Goal: Check status: Check status

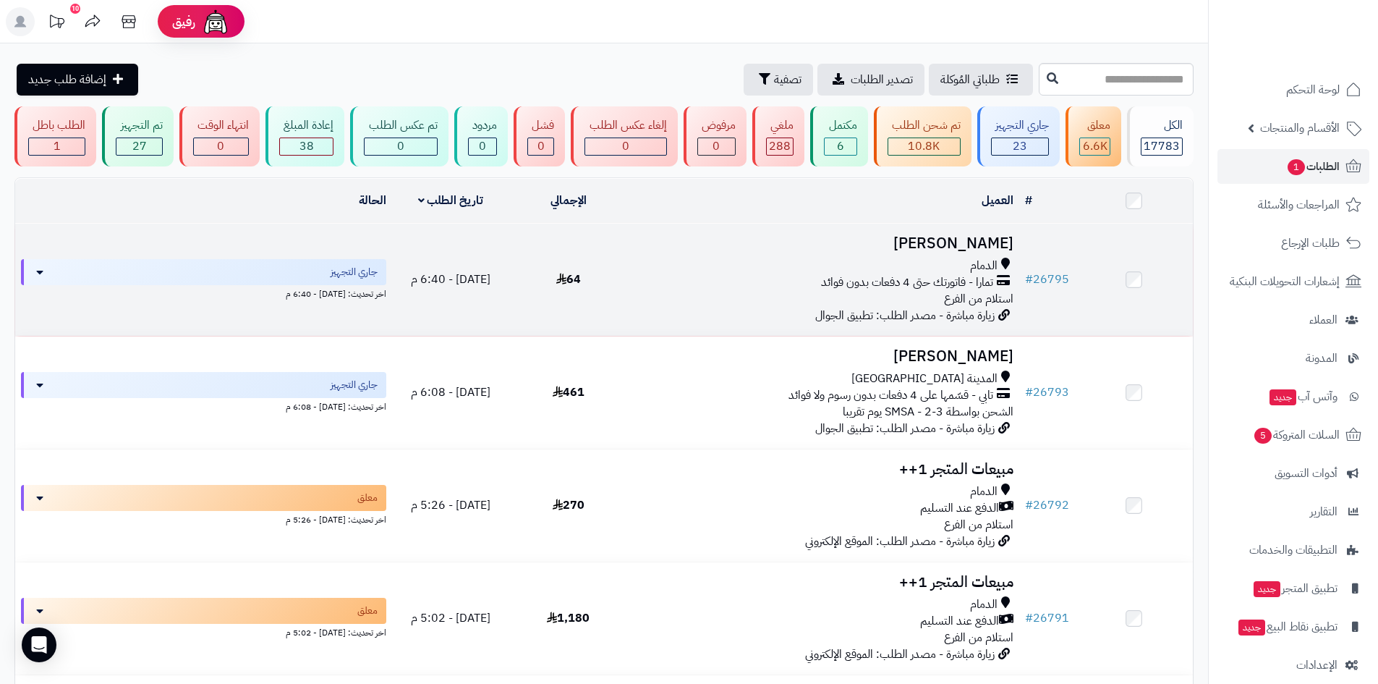
click at [736, 275] on div "تمارا - فاتورتك حتى 4 دفعات بدون فوائد" at bounding box center [823, 282] width 381 height 17
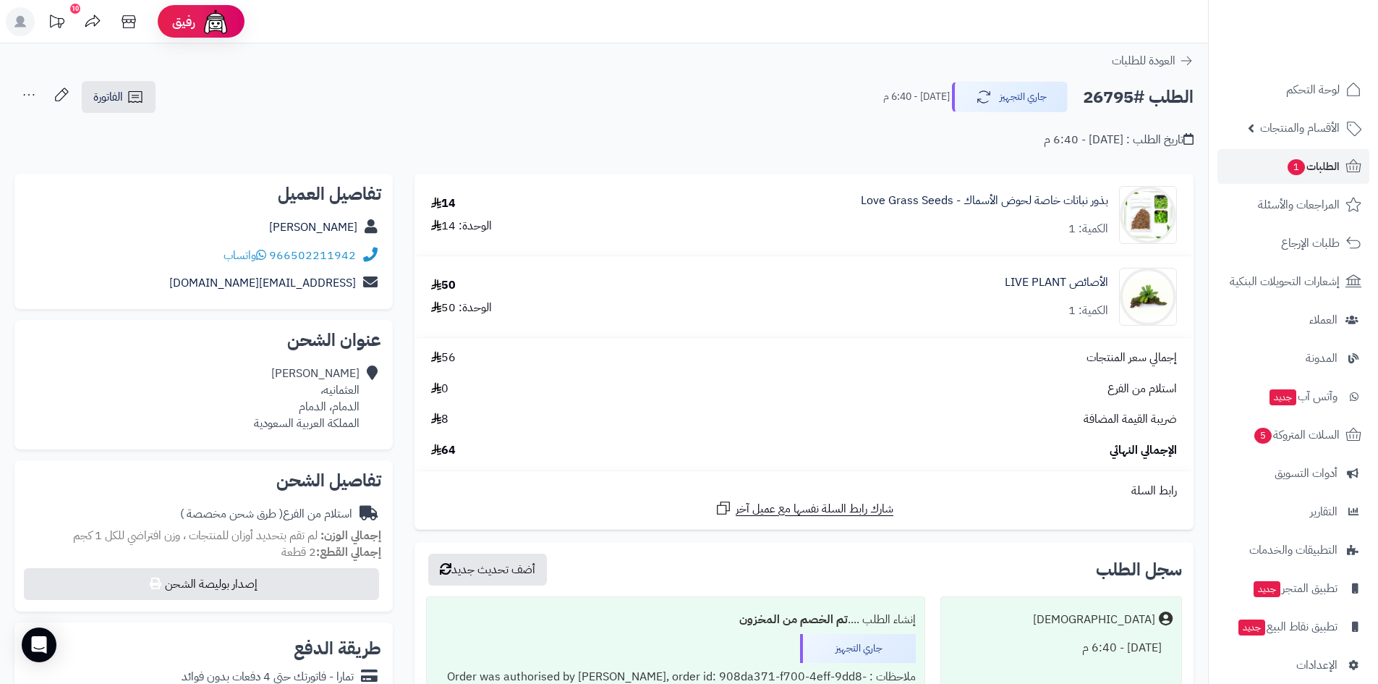
drag, startPoint x: 896, startPoint y: 505, endPoint x: 592, endPoint y: 75, distance: 526.9
click at [592, 75] on div "**********" at bounding box center [604, 535] width 1208 height 985
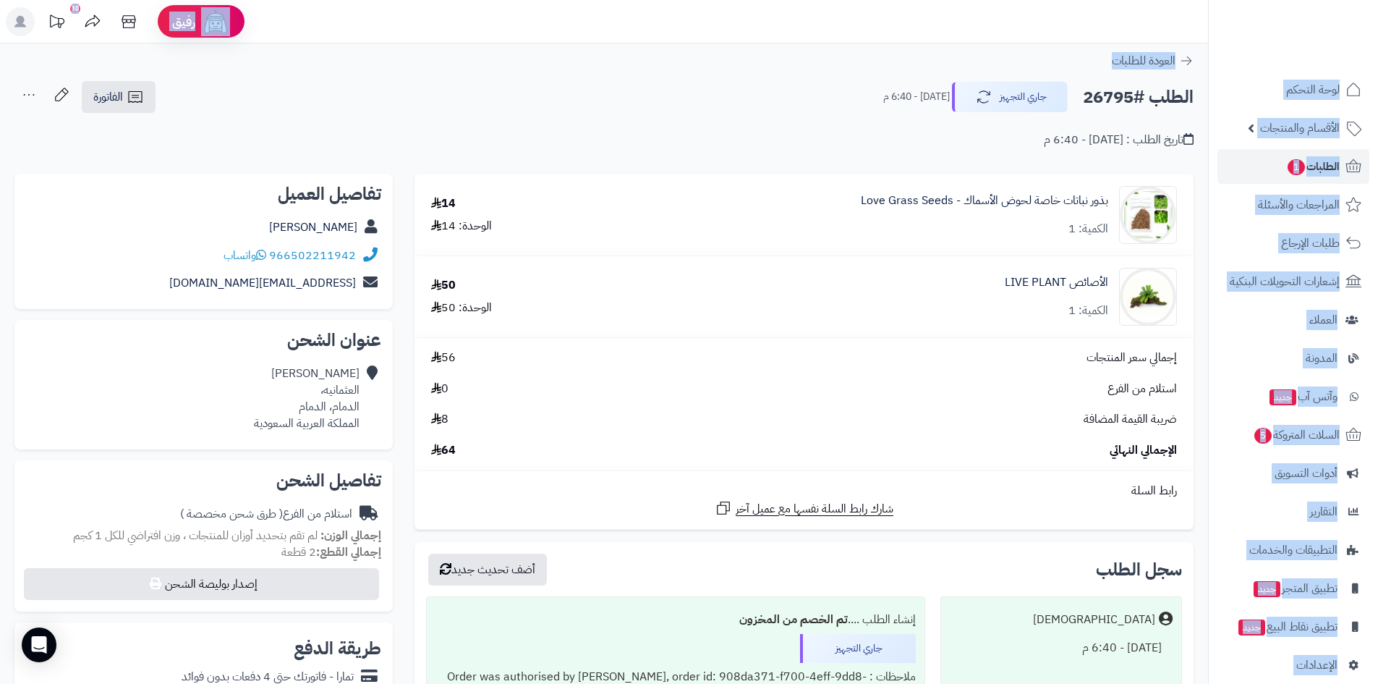
drag, startPoint x: 1335, startPoint y: 0, endPoint x: 969, endPoint y: 46, distance: 368.9
click at [970, 46] on div "رفيق ! 10 الطلبات معالجة مكتمل إرجاع المنتجات العملاء المتواجدون الان 6138 عملا…" at bounding box center [689, 550] width 1378 height 1101
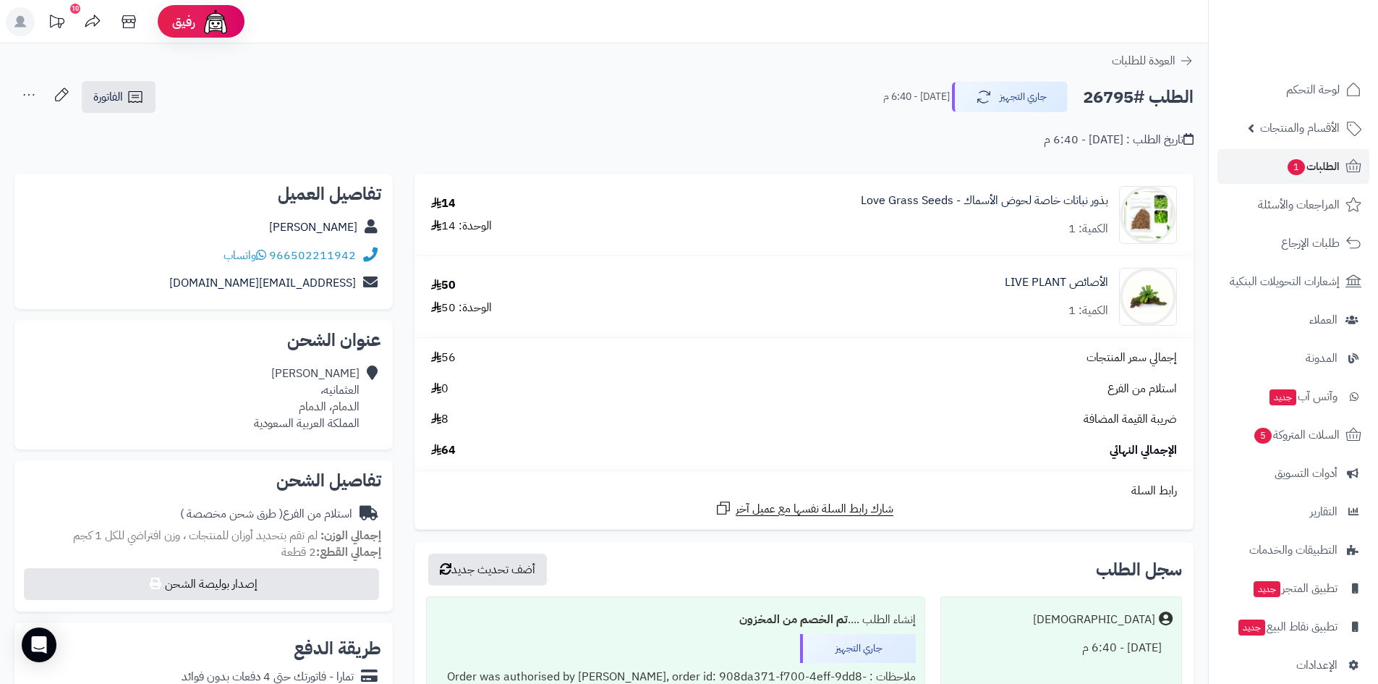
click at [470, 99] on div "الطلب #26795 جاري التجهيز اليوم - 6:40 م الفاتورة طباعة الفاتورة إرسال الفاتورة…" at bounding box center [603, 97] width 1179 height 34
